Goal: Task Accomplishment & Management: Use online tool/utility

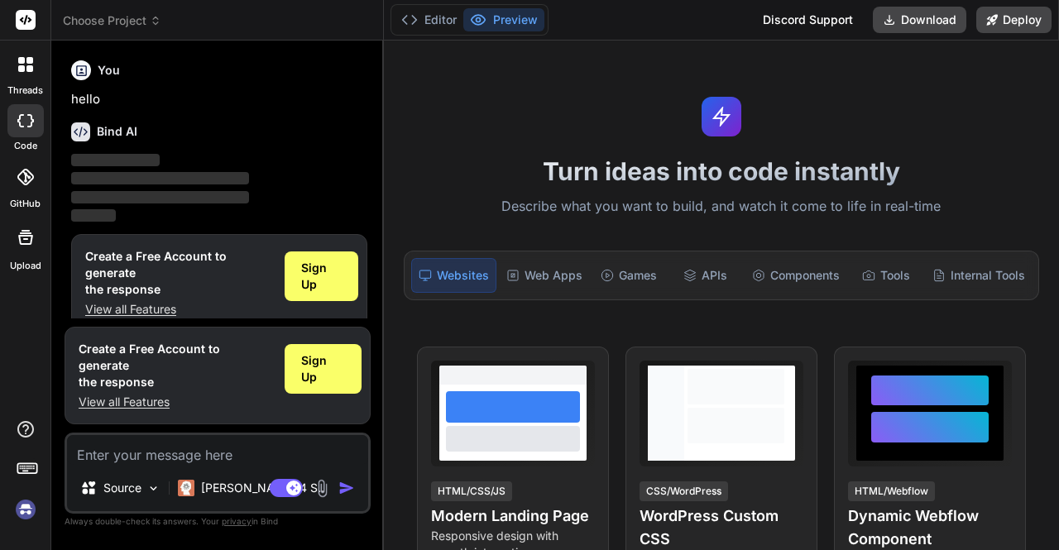
scroll to position [2, 0]
click at [125, 499] on div "Source" at bounding box center [120, 487] width 93 height 33
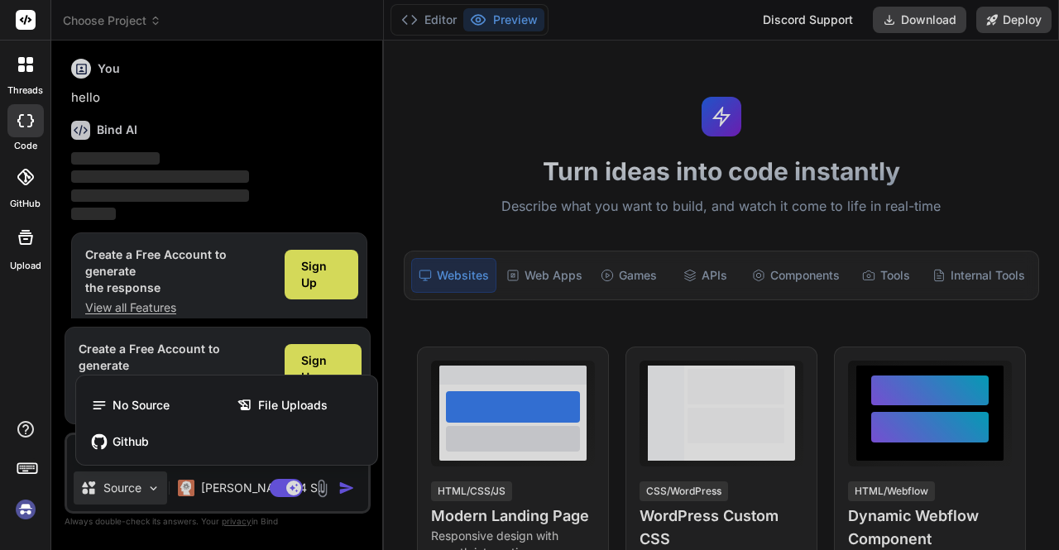
click at [127, 488] on div at bounding box center [529, 275] width 1059 height 550
type textarea "x"
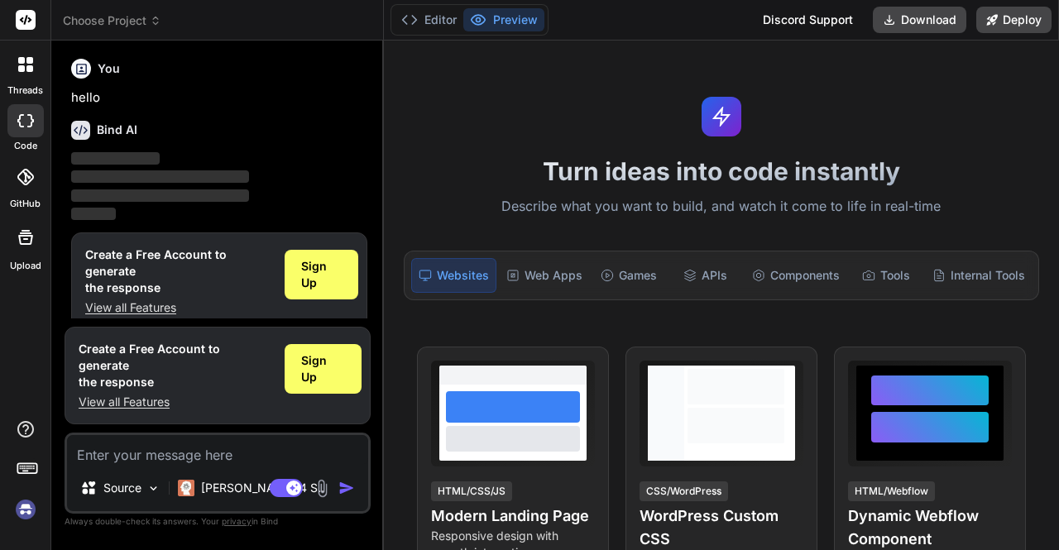
click at [206, 456] on textarea at bounding box center [217, 450] width 301 height 30
click at [262, 467] on div "Source Claude 4 S.. Agent Mode. When this toggle is activated, AI automatically…" at bounding box center [218, 473] width 306 height 81
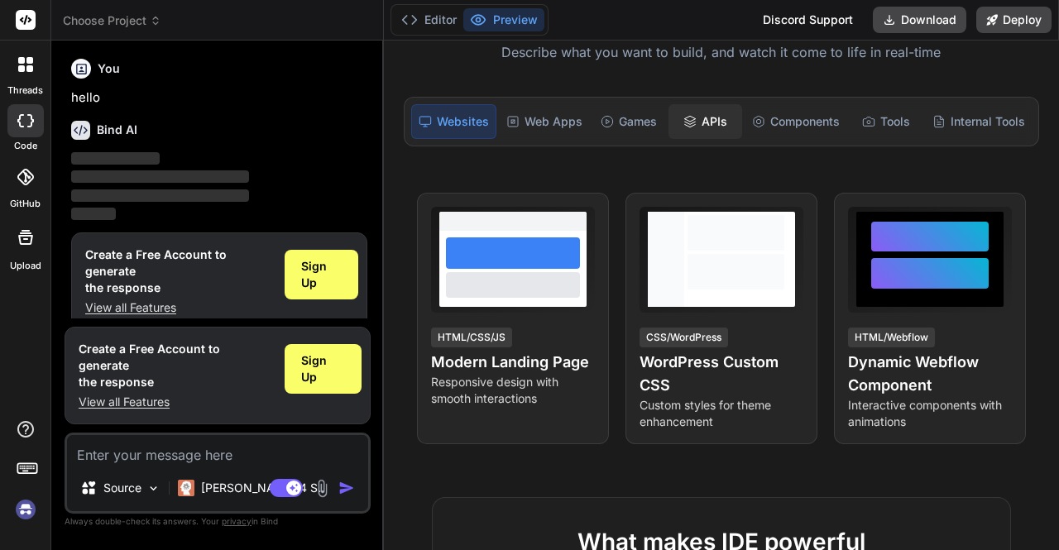
scroll to position [0, 0]
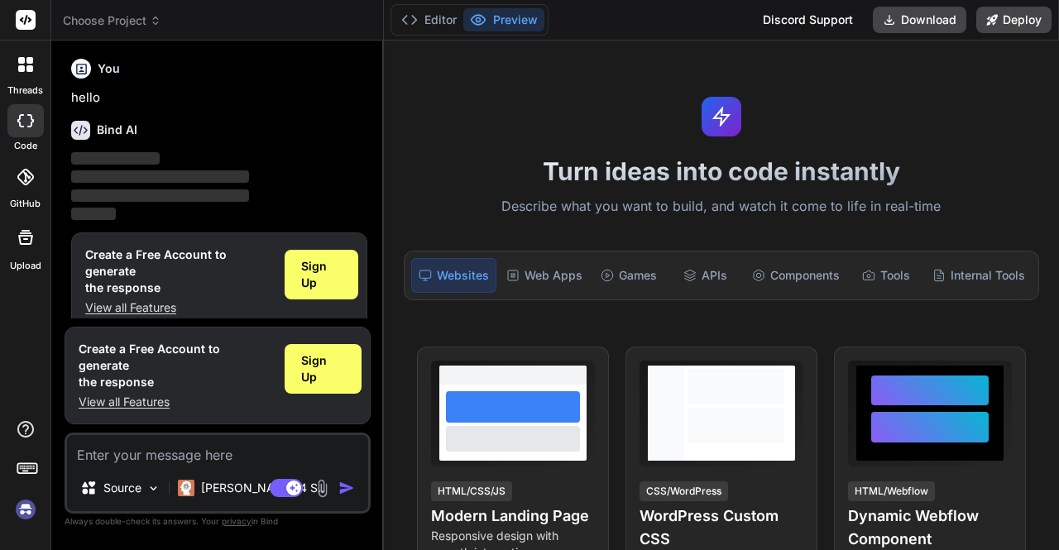
click at [325, 490] on img at bounding box center [322, 488] width 19 height 19
